Goal: Task Accomplishment & Management: Use online tool/utility

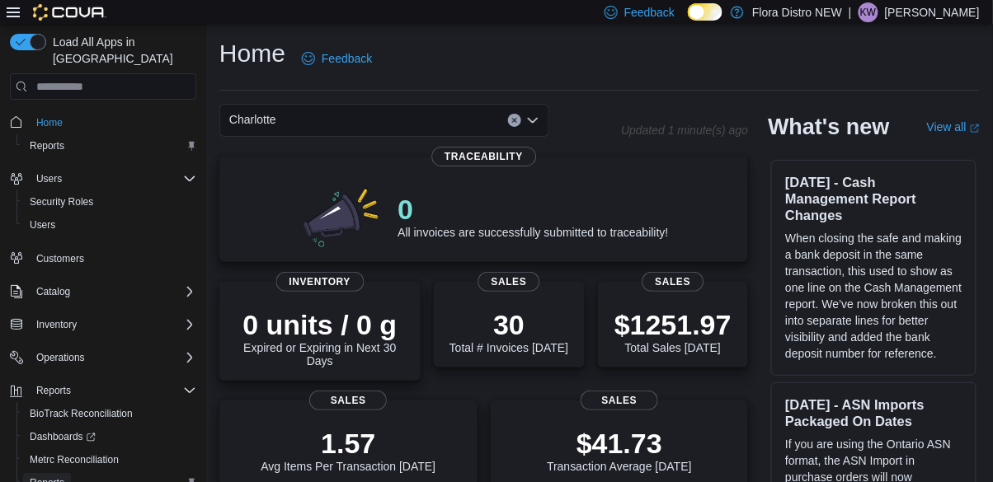
click at [42, 477] on span "Reports" at bounding box center [47, 483] width 35 height 13
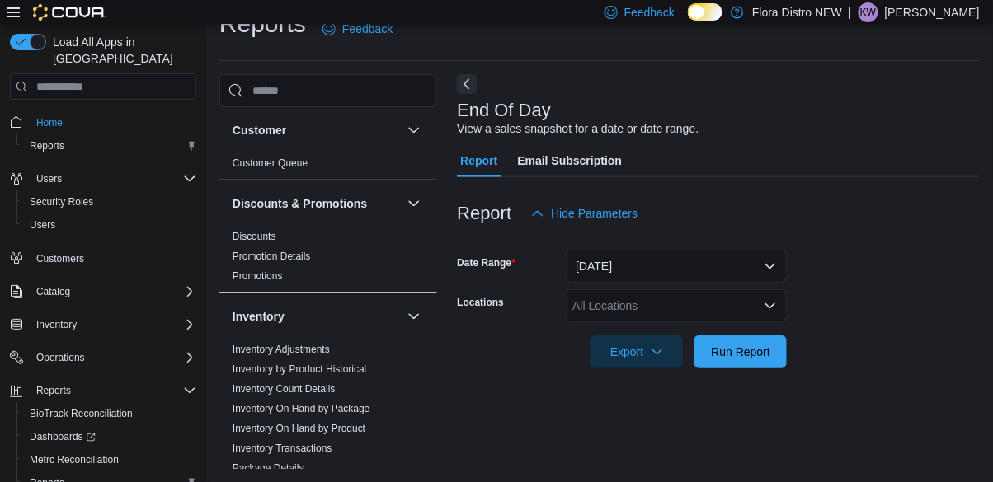
click at [629, 299] on div "All Locations" at bounding box center [676, 305] width 221 height 33
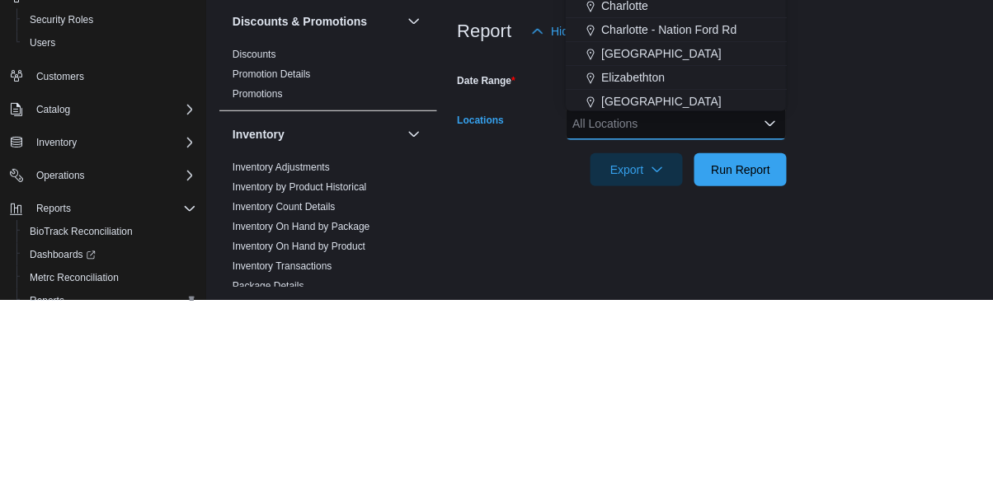
scroll to position [38, 0]
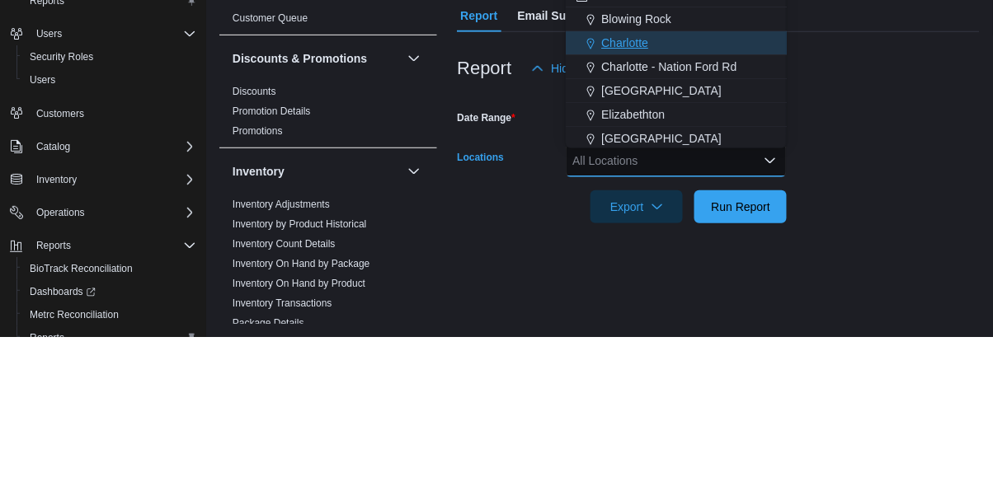
click at [639, 180] on span "Charlotte" at bounding box center [624, 188] width 47 height 16
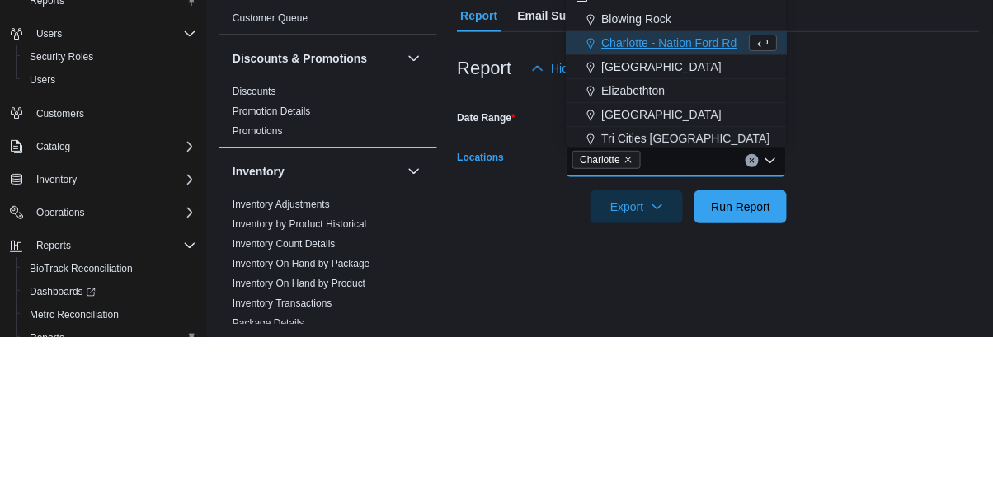
click at [860, 266] on form "Date Range [DATE] Locations [GEOGRAPHIC_DATA] Combo box. Selected. [GEOGRAPHIC_…" at bounding box center [718, 299] width 523 height 139
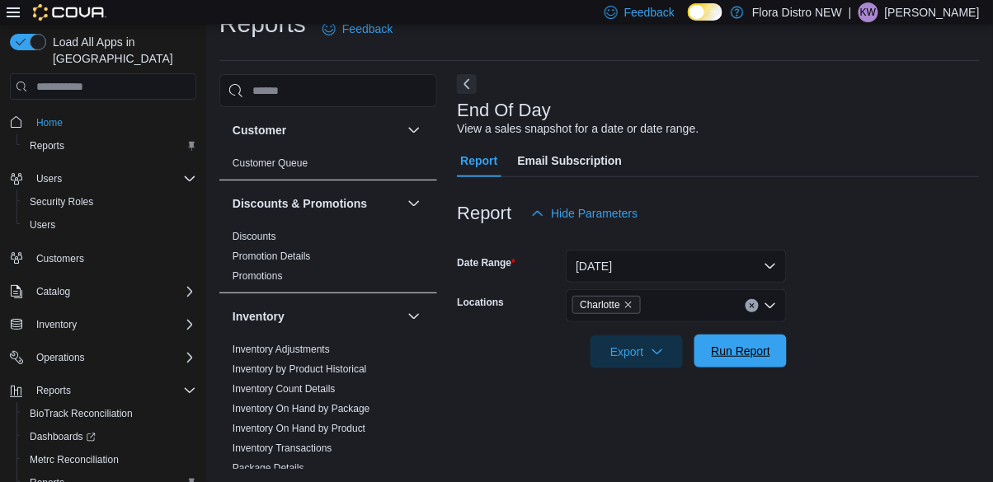
click at [746, 356] on span "Run Report" at bounding box center [740, 351] width 73 height 33
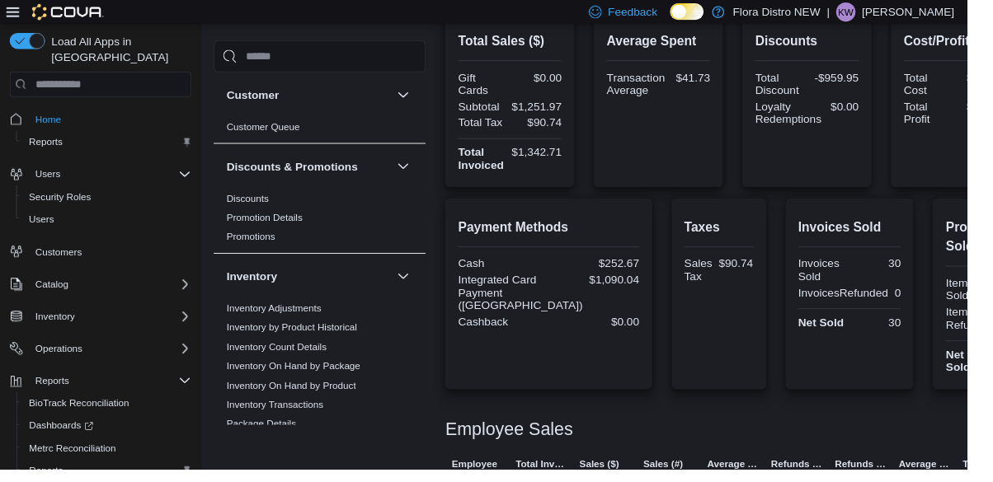
scroll to position [407, 0]
